Goal: Navigation & Orientation: Find specific page/section

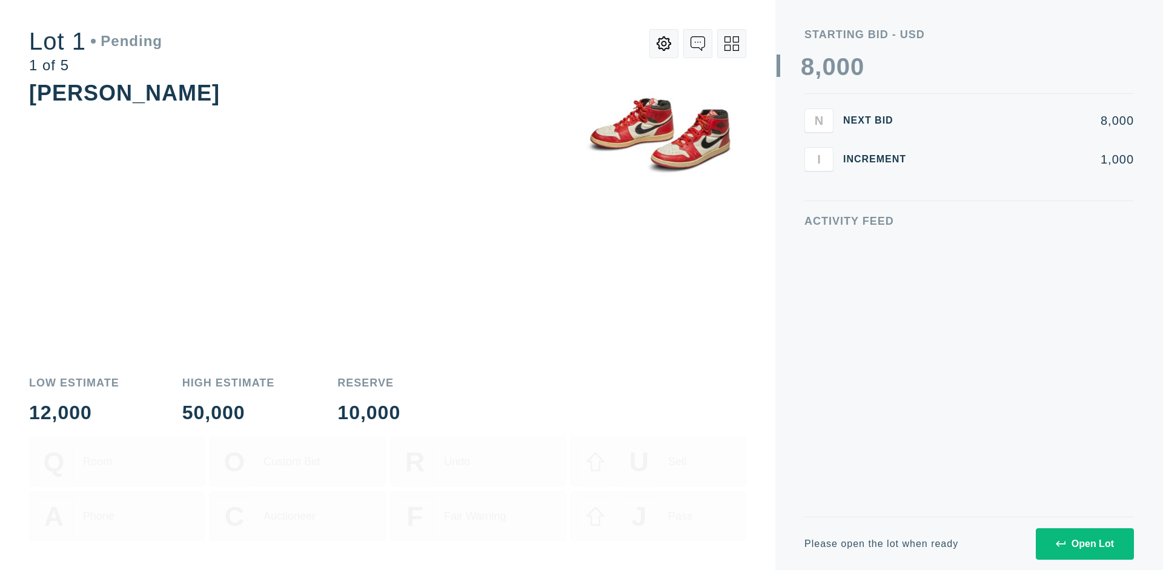
click at [1084, 543] on div "Open Lot" at bounding box center [1084, 543] width 58 height 11
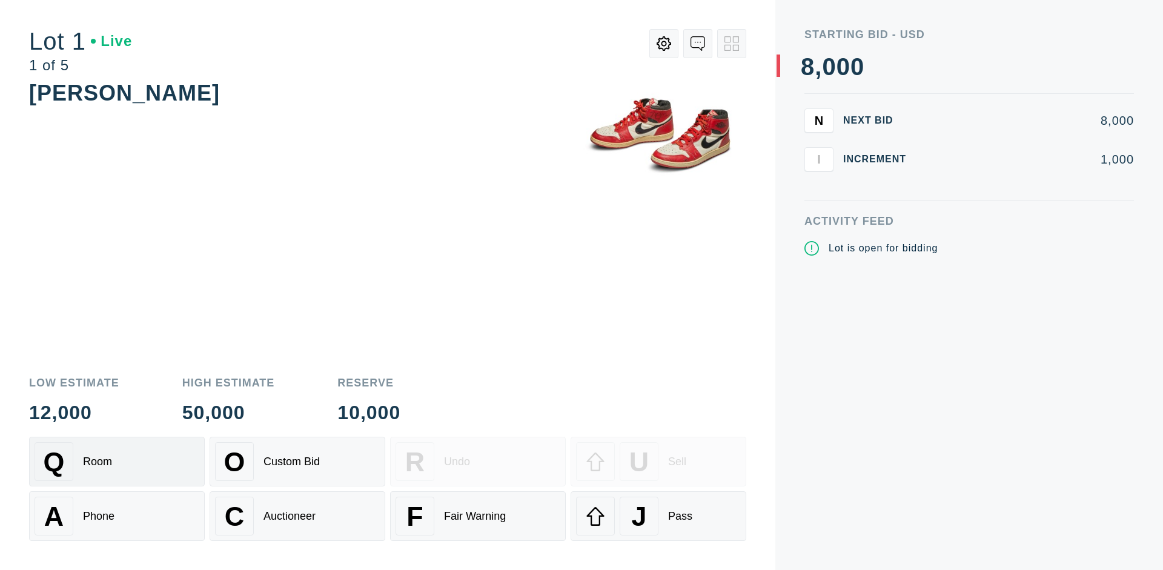
click at [117, 461] on div "Q Room" at bounding box center [117, 461] width 165 height 39
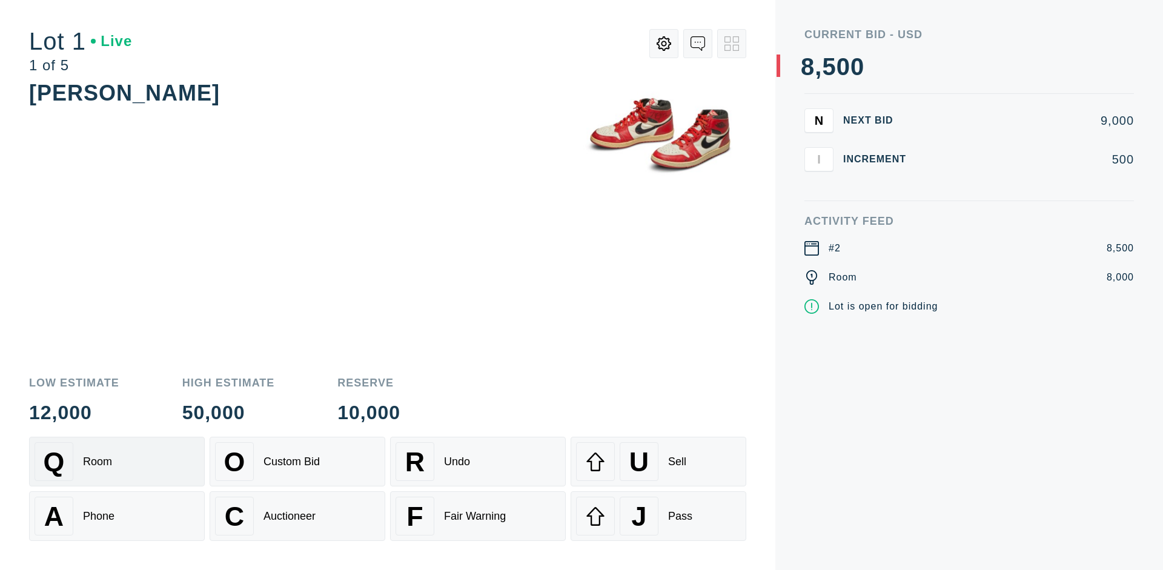
click at [117, 461] on div "Q Room" at bounding box center [117, 461] width 165 height 39
